Goal: Information Seeking & Learning: Learn about a topic

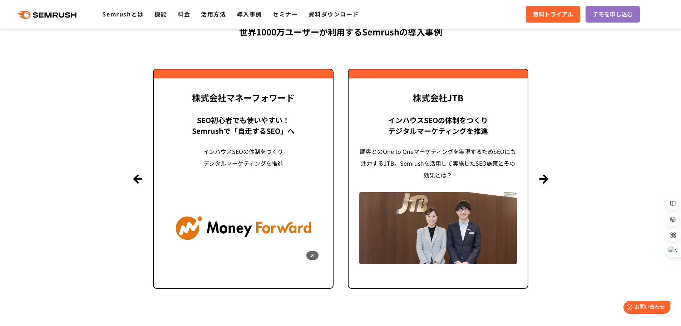
scroll to position [1712, 0]
click at [321, 164] on div "インハウスSEOの体制をつくり デジタルマーケティングを推進" at bounding box center [243, 163] width 158 height 35
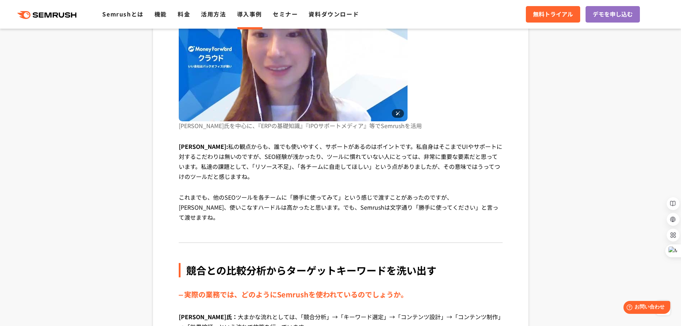
scroll to position [1367, 0]
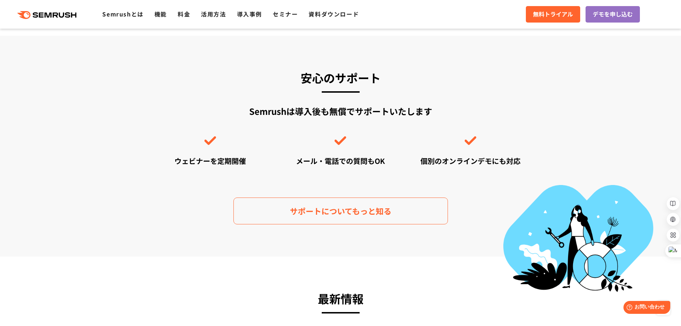
scroll to position [2085, 0]
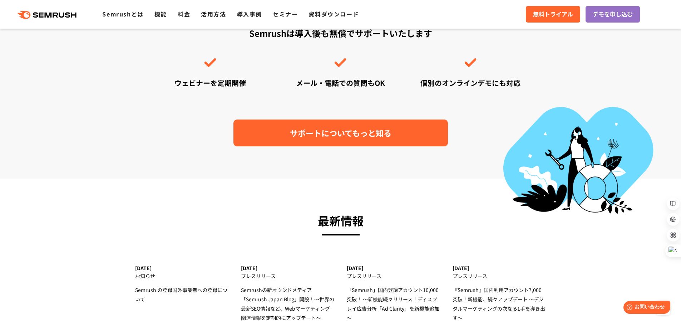
click at [361, 127] on span "サポートについてもっと知る" at bounding box center [341, 133] width 102 height 13
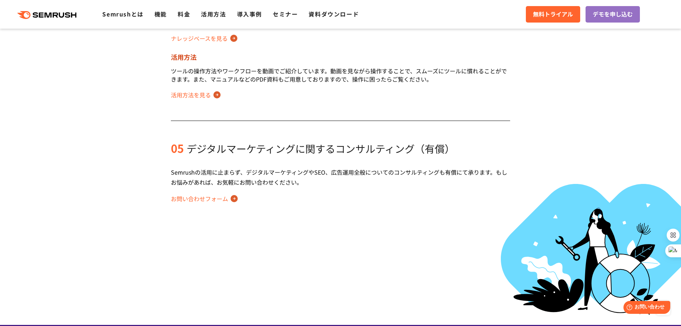
scroll to position [536, 0]
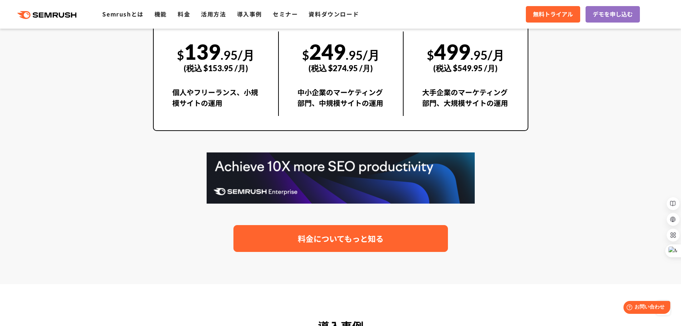
scroll to position [1283, 0]
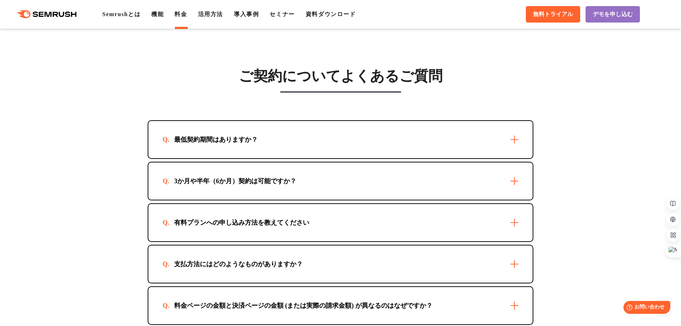
scroll to position [2002, 0]
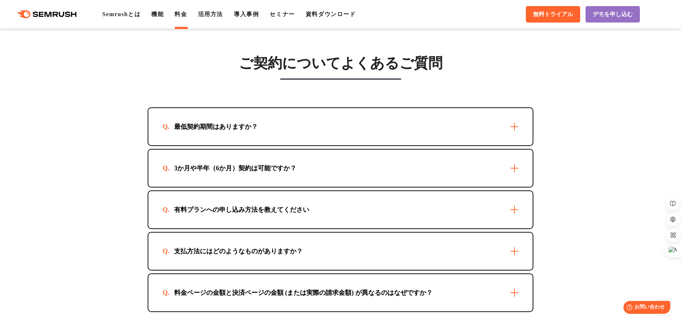
click at [208, 129] on div "最低契約期間はありますか？" at bounding box center [216, 126] width 107 height 9
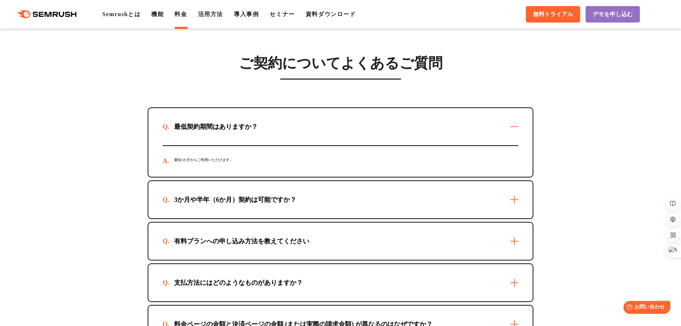
click at [221, 203] on div "3か月や半年（6か月）契約は可能ですか？" at bounding box center [235, 199] width 145 height 9
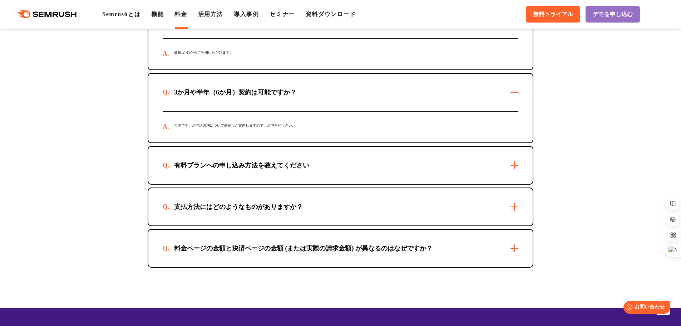
click at [236, 166] on div "有料プランへの申し込み方法を教えてください" at bounding box center [242, 165] width 158 height 9
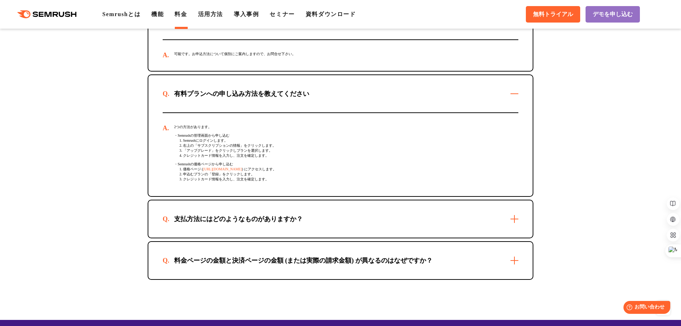
click at [241, 223] on div "支払方法にはどのようなものがありますか？" at bounding box center [239, 218] width 152 height 9
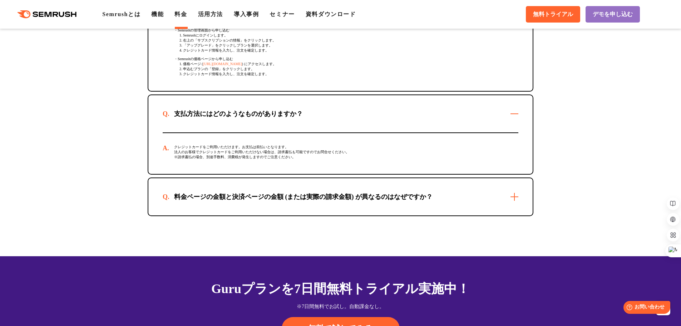
scroll to position [2288, 0]
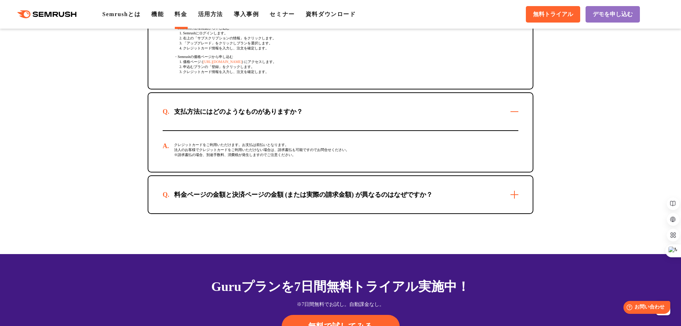
click at [254, 199] on div "料金ページの金額と決済ページの金額 (または実際の請求金額) が異なるのはなぜですか？" at bounding box center [303, 194] width 281 height 9
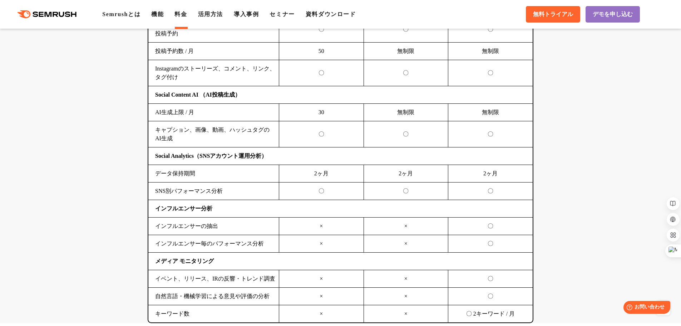
scroll to position [1680, 0]
